Goal: Task Accomplishment & Management: Use online tool/utility

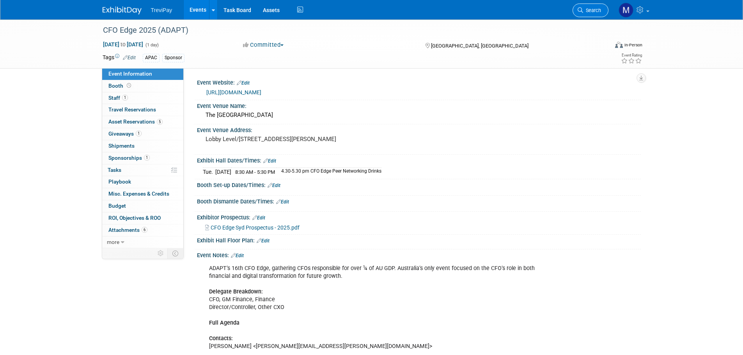
click at [593, 7] on span "Search" at bounding box center [592, 10] width 18 height 6
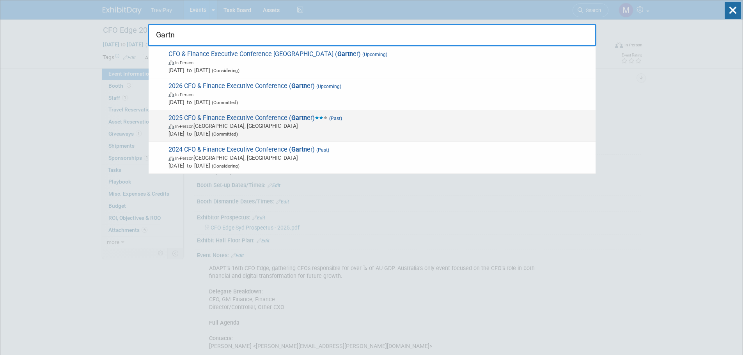
type input "Gartn"
click at [238, 130] on span "In-Person [GEOGRAPHIC_DATA], [GEOGRAPHIC_DATA]" at bounding box center [379, 126] width 423 height 8
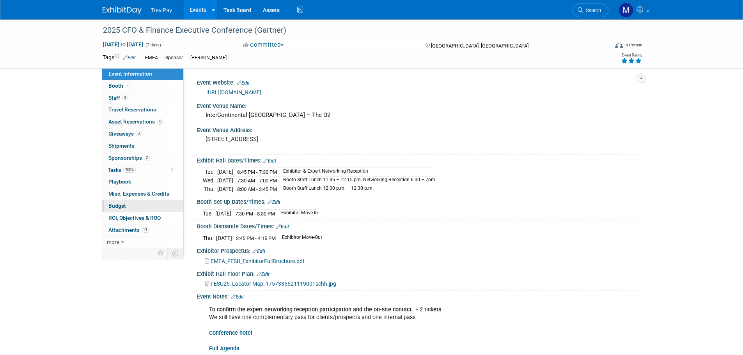
click at [114, 202] on link "Budget" at bounding box center [142, 206] width 81 height 12
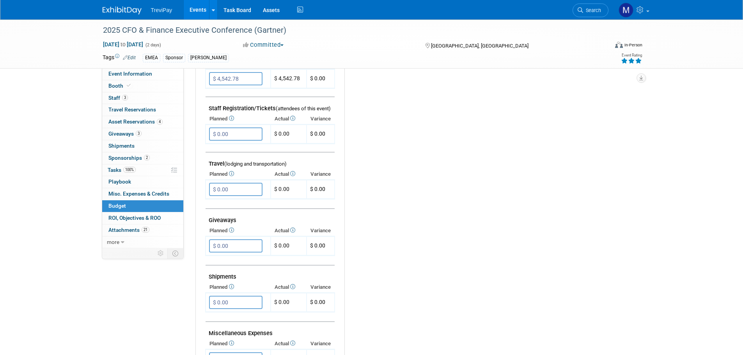
scroll to position [234, 0]
drag, startPoint x: 209, startPoint y: 244, endPoint x: 261, endPoint y: 242, distance: 51.5
click at [261, 242] on input "$ 0.00" at bounding box center [235, 245] width 53 height 13
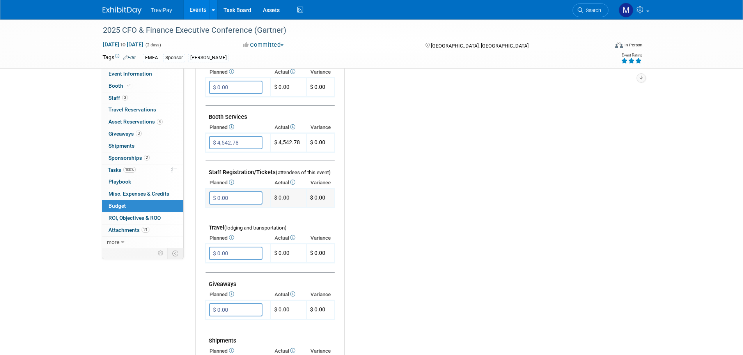
scroll to position [156, 0]
